Goal: Navigation & Orientation: Find specific page/section

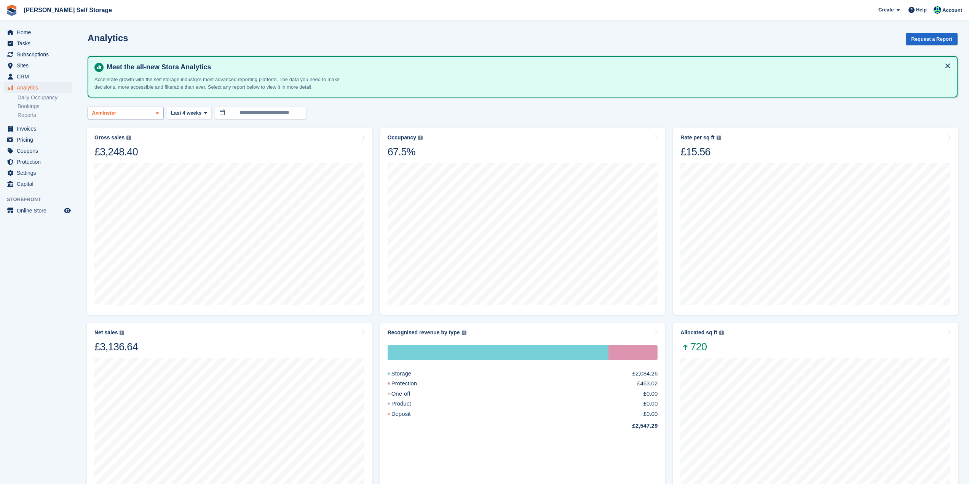
click at [158, 117] on div "Axminster" at bounding box center [126, 113] width 76 height 13
click at [24, 67] on span "Sites" at bounding box center [40, 65] width 46 height 11
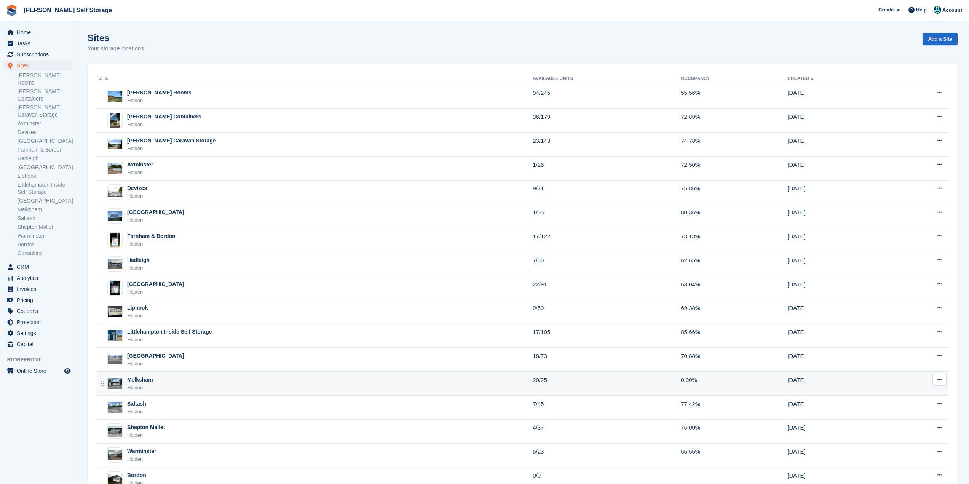
click at [603, 389] on td "20/25" at bounding box center [607, 384] width 148 height 24
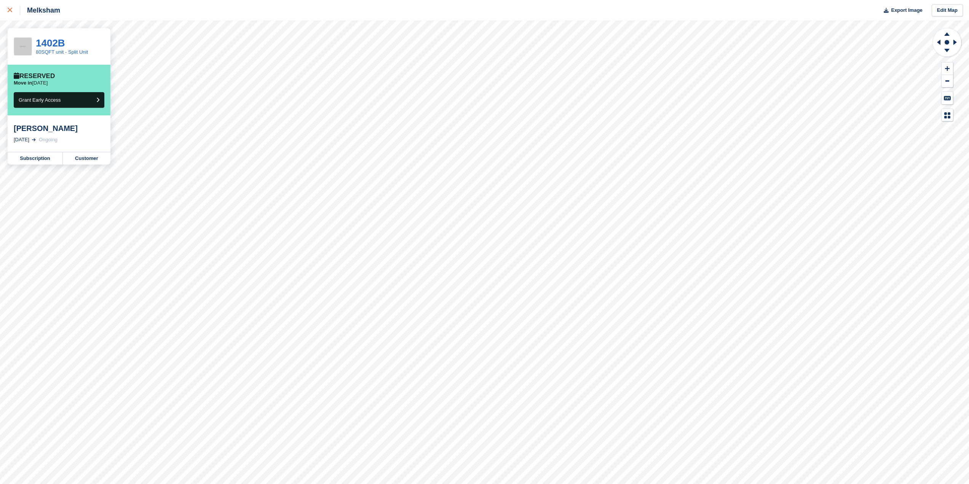
click at [10, 11] on icon at bounding box center [10, 10] width 5 height 5
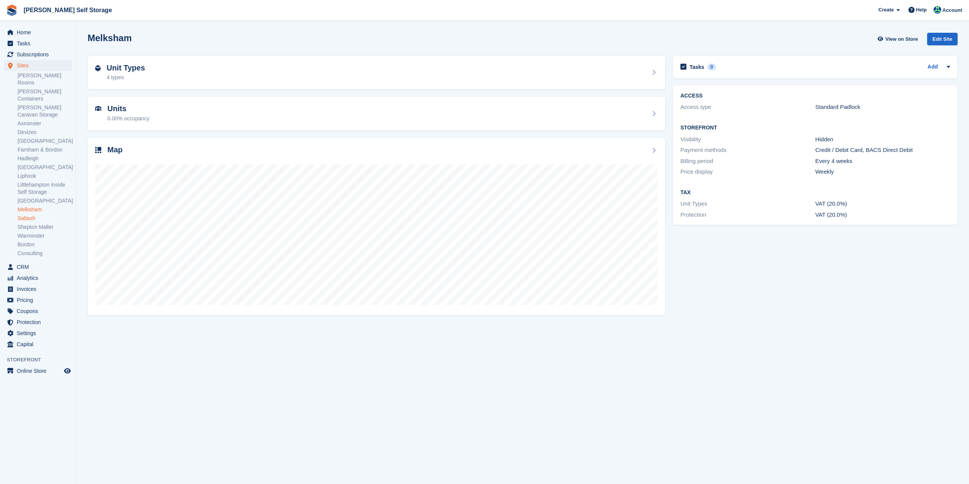
click at [32, 215] on link "Saltash" at bounding box center [45, 218] width 54 height 7
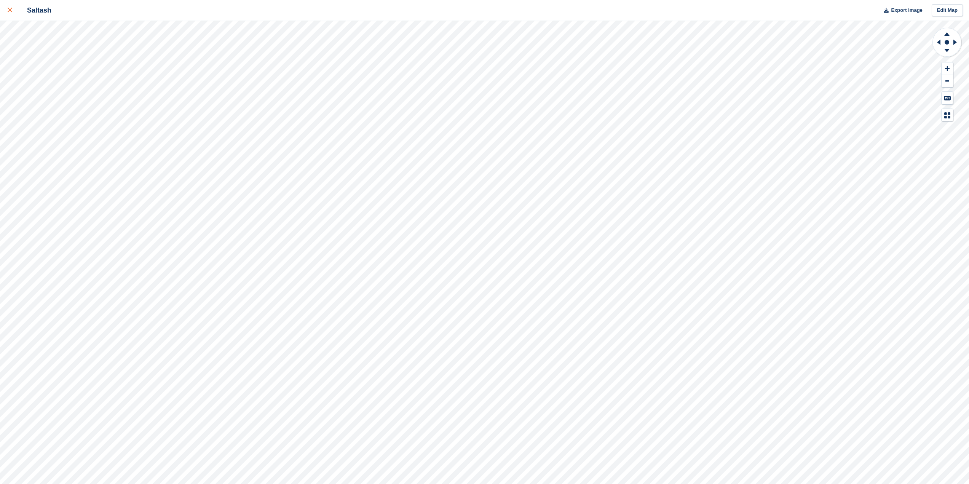
click at [7, 11] on link at bounding box center [10, 10] width 20 height 21
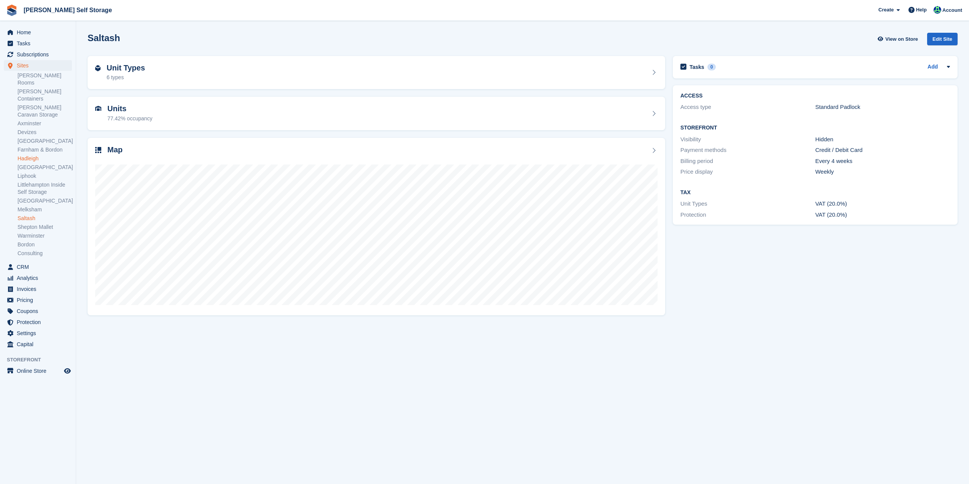
click at [34, 155] on link "Hadleigh" at bounding box center [45, 158] width 54 height 7
click at [28, 137] on link "[GEOGRAPHIC_DATA]" at bounding box center [45, 140] width 54 height 7
click at [29, 129] on link "Devizes" at bounding box center [45, 132] width 54 height 7
click at [35, 120] on link "Axminster" at bounding box center [45, 123] width 54 height 7
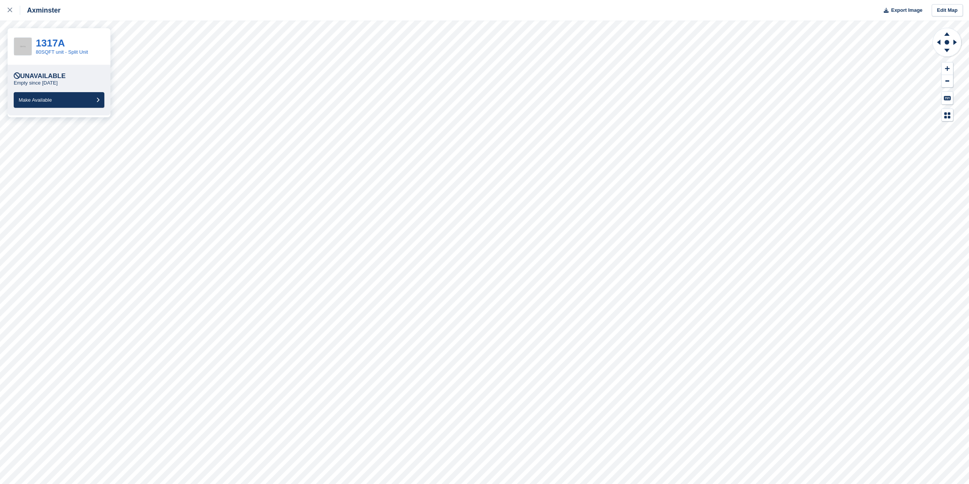
click at [32, 86] on p "Empty since [DATE]" at bounding box center [36, 83] width 44 height 6
click at [50, 45] on link "1317A" at bounding box center [50, 42] width 29 height 11
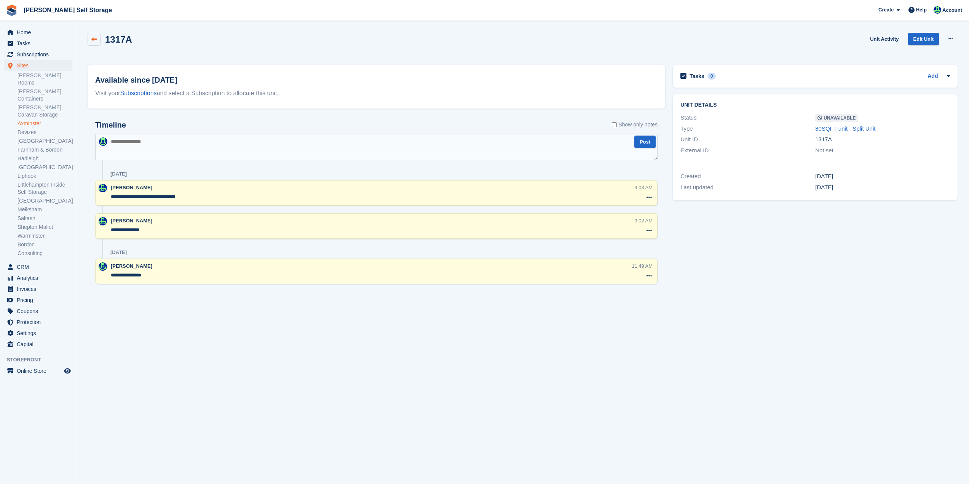
click at [94, 42] on link at bounding box center [94, 39] width 13 height 13
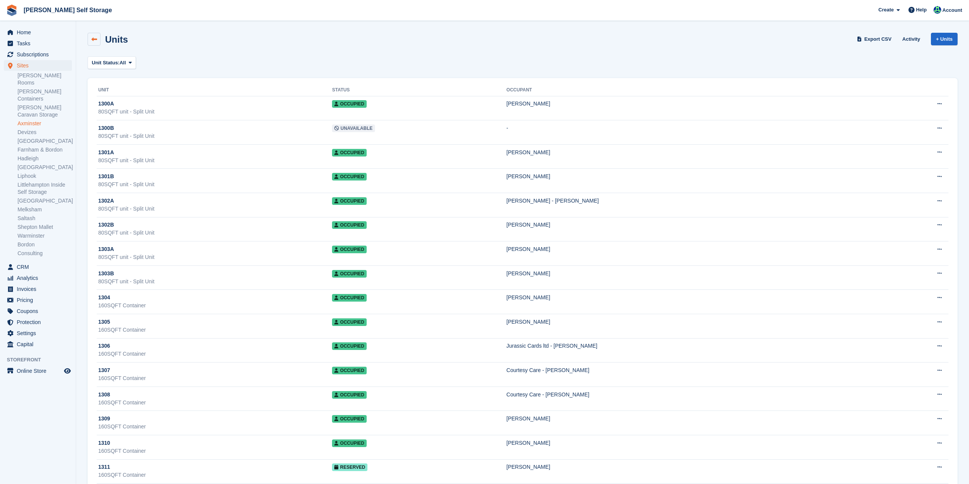
click at [94, 44] on link at bounding box center [94, 39] width 13 height 13
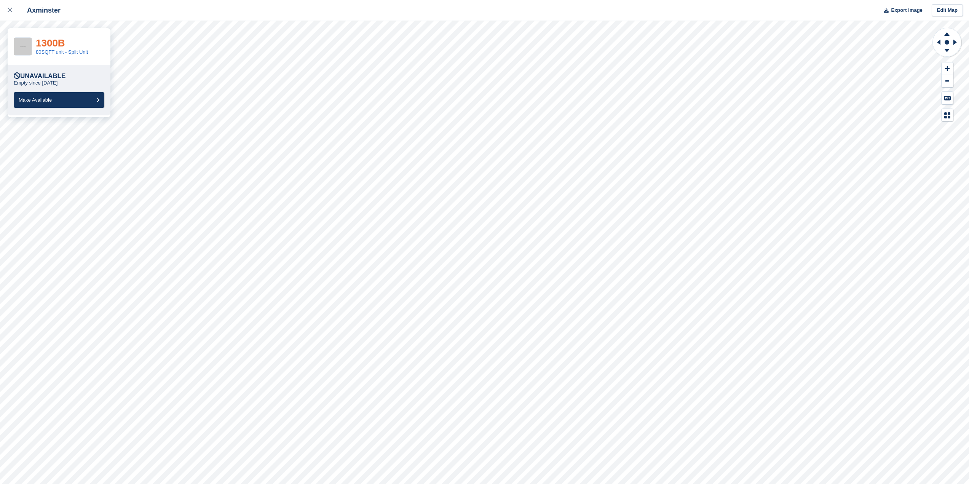
click at [53, 48] on link "1300B" at bounding box center [50, 42] width 29 height 11
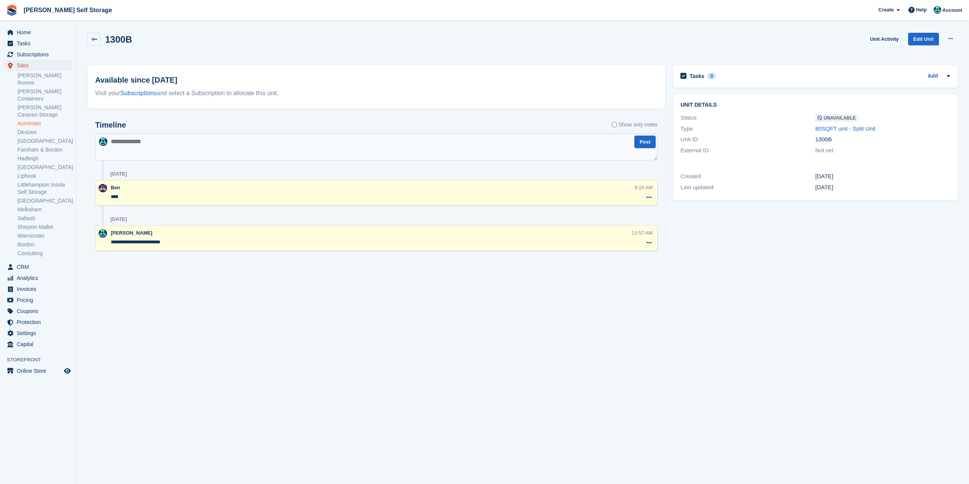
click at [26, 67] on span "Sites" at bounding box center [40, 65] width 46 height 11
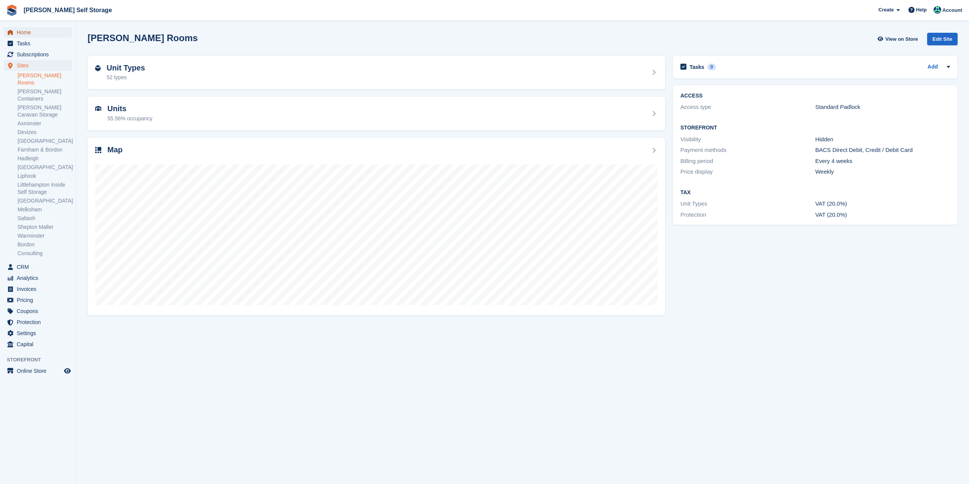
click at [23, 31] on span "Home" at bounding box center [40, 32] width 46 height 11
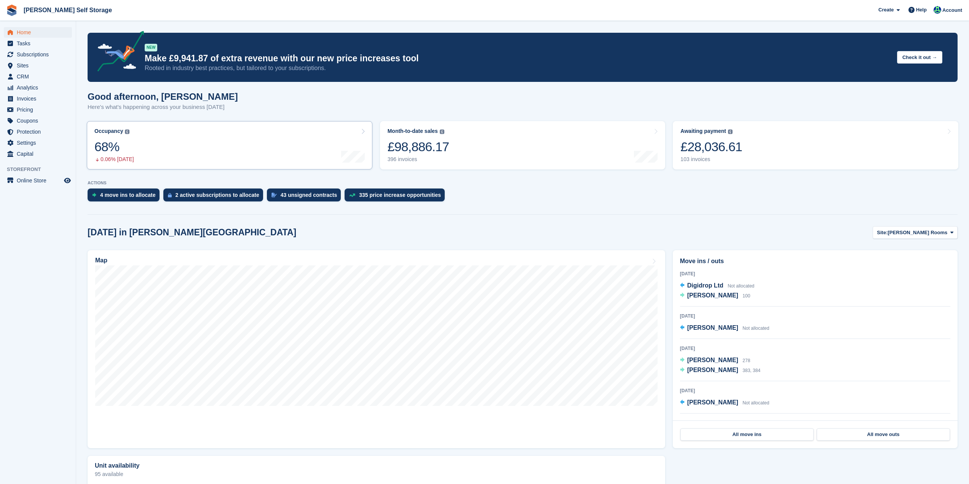
click at [143, 141] on link "Occupancy The percentage of all currently allocated units in terms of area. Inc…" at bounding box center [230, 145] width 286 height 48
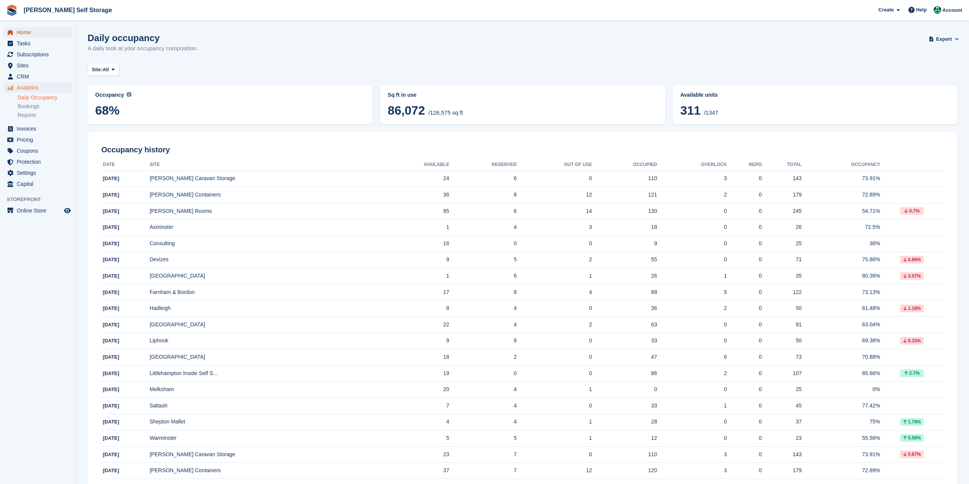
click at [25, 32] on span "Home" at bounding box center [40, 32] width 46 height 11
